Goal: Information Seeking & Learning: Learn about a topic

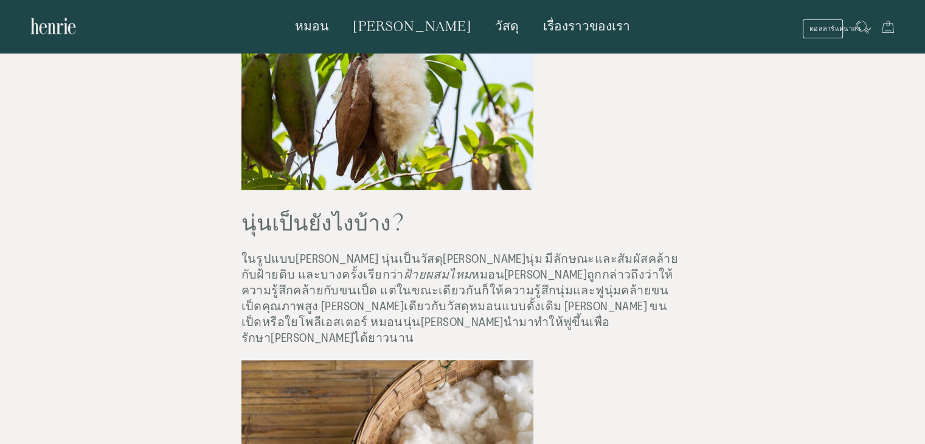
scroll to position [839, 0]
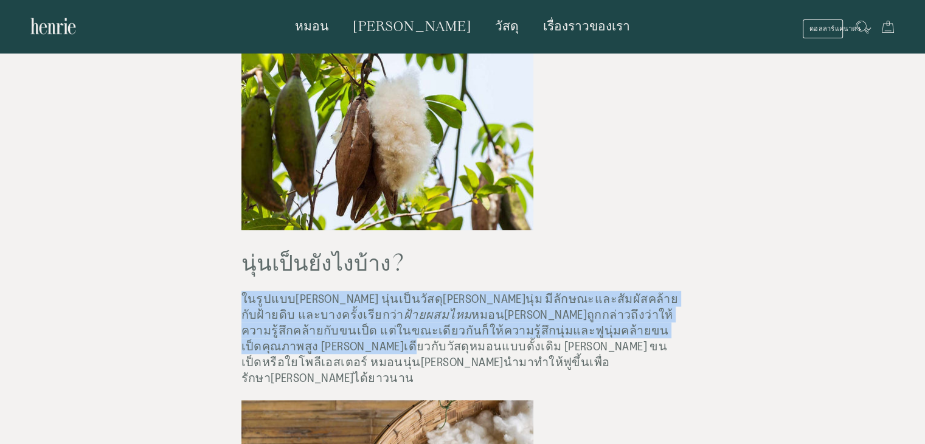
drag, startPoint x: 239, startPoint y: 282, endPoint x: 640, endPoint y: 311, distance: 402.3
click at [640, 311] on p "ในรูปแบบ[PERSON_NAME] นุ่นเป็นวัสดุ[PERSON_NAME]นุ่ม มีลักษณะและสัมผัสคล้ายกับฝ…" at bounding box center [462, 338] width 443 height 95
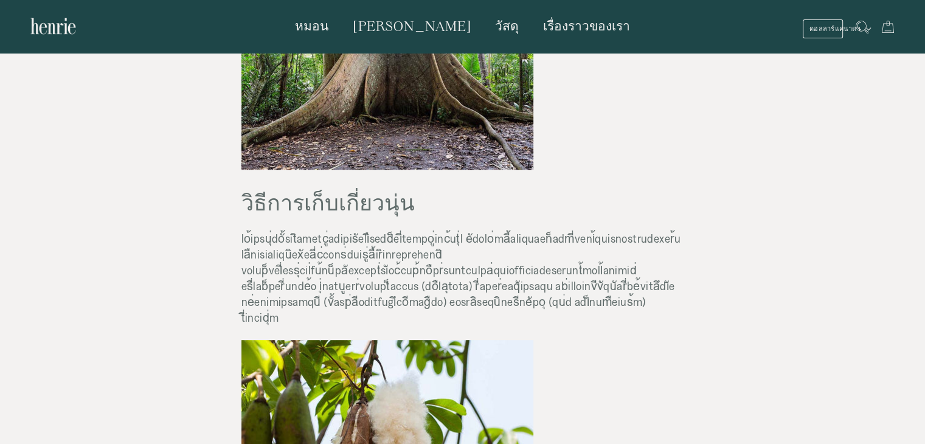
scroll to position [231, 0]
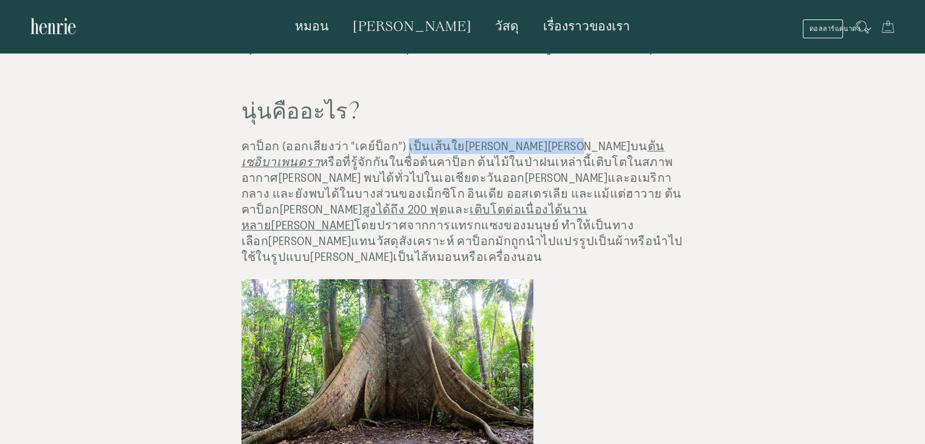
drag, startPoint x: 399, startPoint y: 143, endPoint x: 558, endPoint y: 145, distance: 159.3
click at [558, 145] on p "คาป็อก (ออกเสียงว่า "เคย์ป็อก") เป็นเส้นใย[PERSON_NAME][PERSON_NAME]บน ต้น เซอิ…" at bounding box center [462, 201] width 443 height 126
click at [320, 155] on font "เซอิบาเพนดรา" at bounding box center [280, 161] width 78 height 13
drag, startPoint x: 399, startPoint y: 145, endPoint x: 500, endPoint y: 153, distance: 101.2
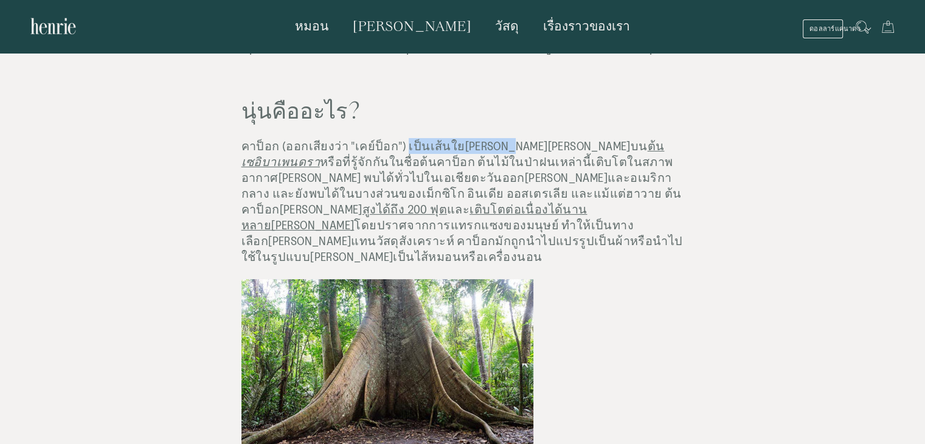
click at [500, 153] on p "คาป็อก (ออกเสียงว่า "เคย์ป็อก") เป็นเส้นใย[PERSON_NAME][PERSON_NAME]บน ต้น เซอิ…" at bounding box center [462, 201] width 443 height 126
click at [539, 279] on div at bounding box center [462, 376] width 443 height 195
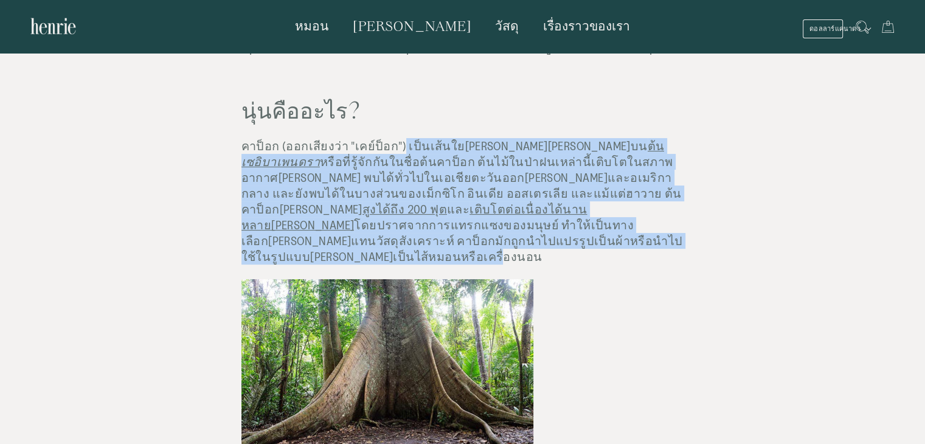
drag, startPoint x: 398, startPoint y: 147, endPoint x: 664, endPoint y: 241, distance: 281.9
click at [664, 241] on p "คาป็อก (ออกเสียงว่า "เคย์ป็อก") เป็นเส้นใย[PERSON_NAME][PERSON_NAME]บน ต้น เซอิ…" at bounding box center [462, 201] width 443 height 126
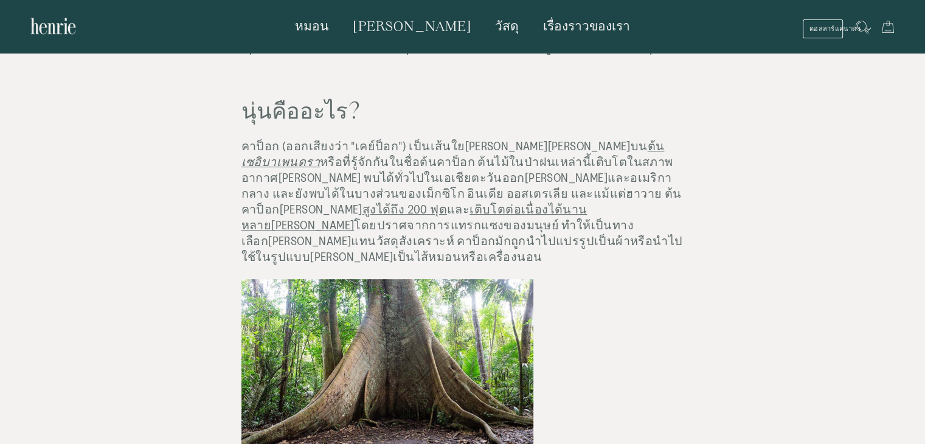
click at [660, 285] on div at bounding box center [462, 376] width 443 height 195
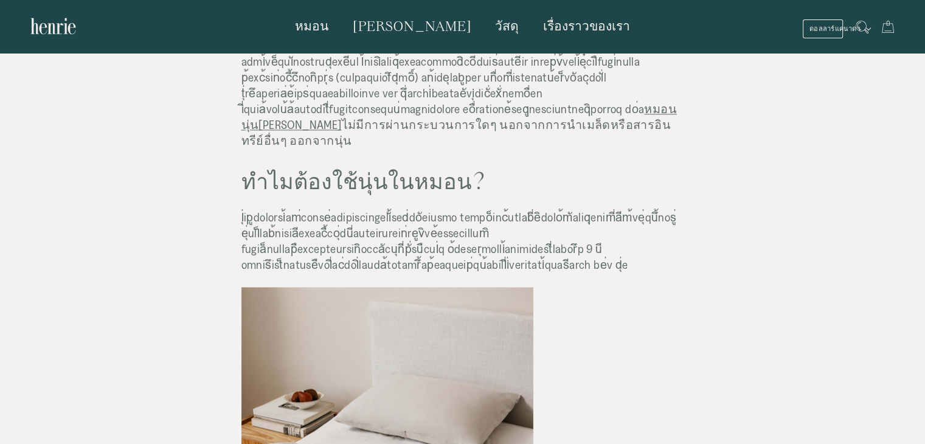
scroll to position [1508, 0]
